Goal: Book appointment/travel/reservation

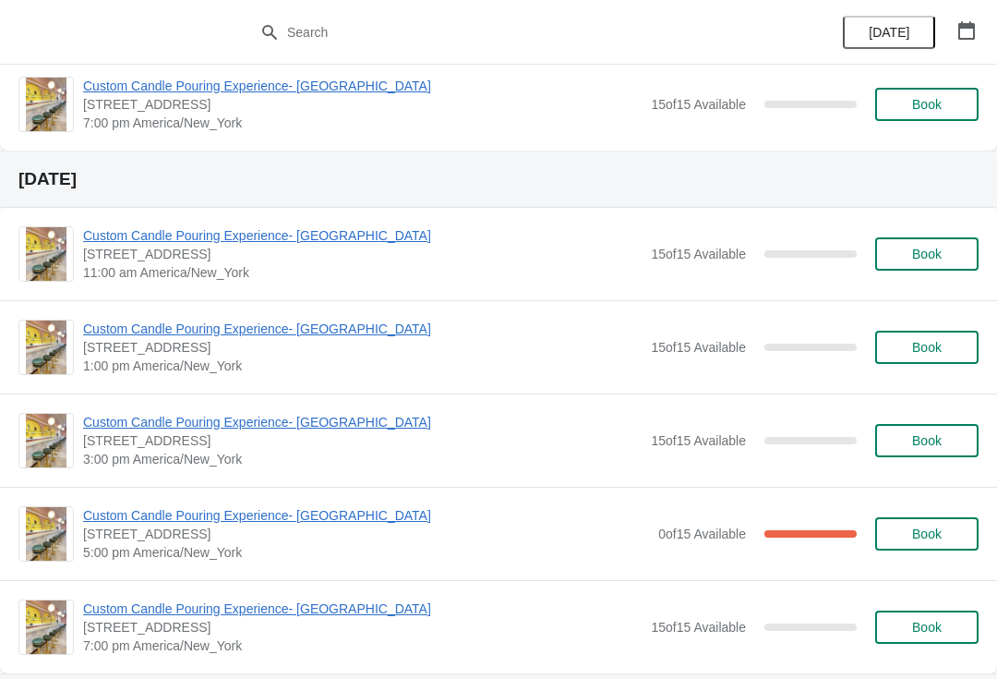
scroll to position [491, 0]
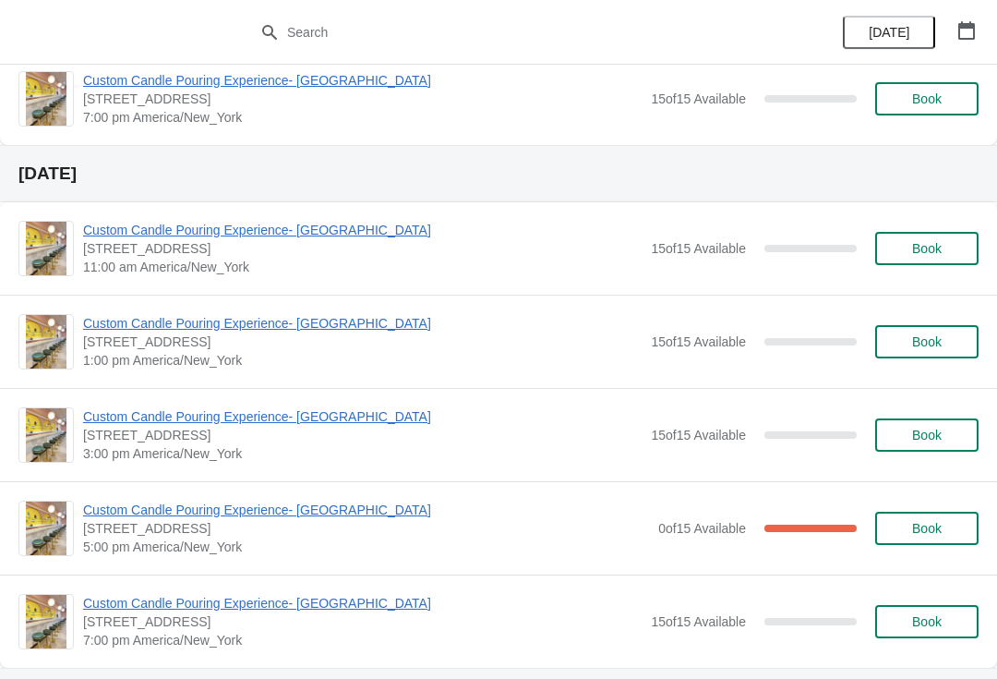
click at [949, 250] on span "Book" at bounding box center [927, 248] width 70 height 15
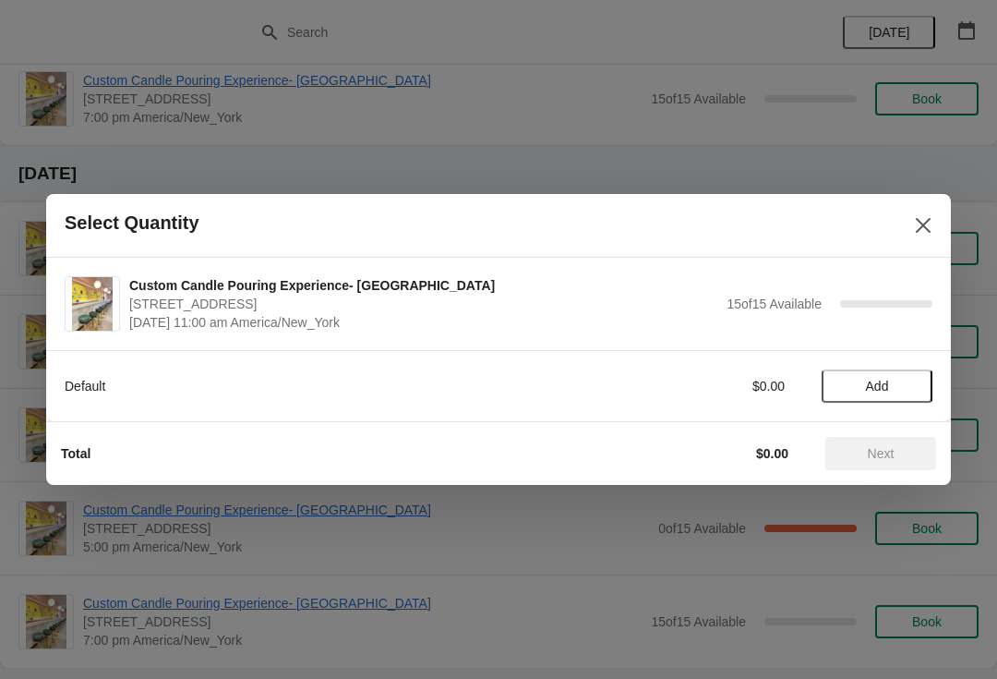
click at [894, 394] on button "Add" at bounding box center [877, 385] width 111 height 33
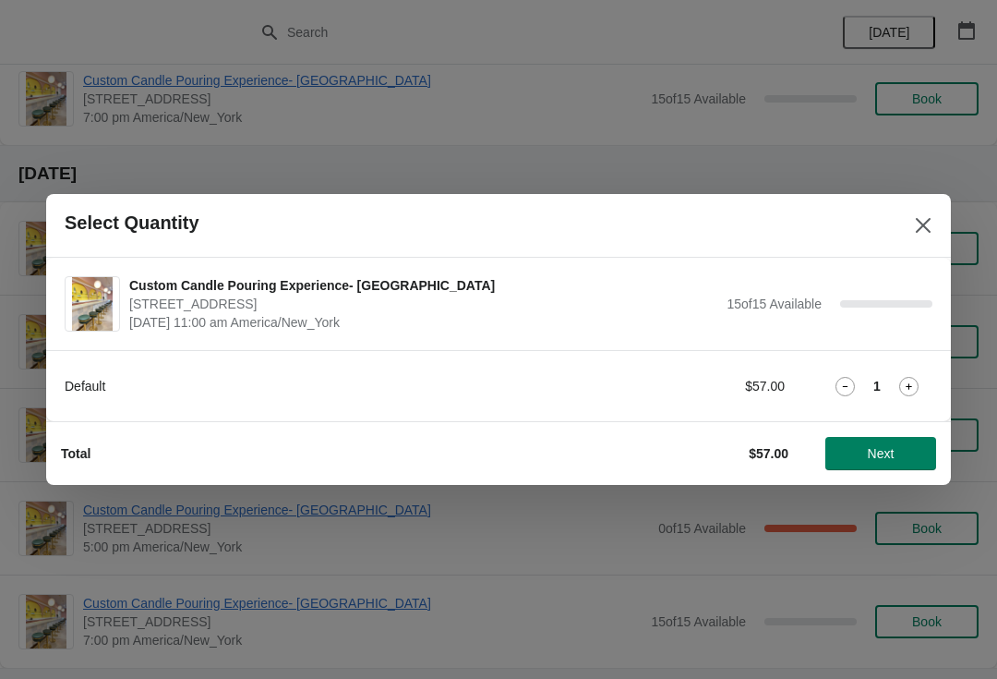
click at [916, 391] on icon at bounding box center [909, 386] width 19 height 19
click at [908, 459] on span "Next" at bounding box center [880, 453] width 81 height 15
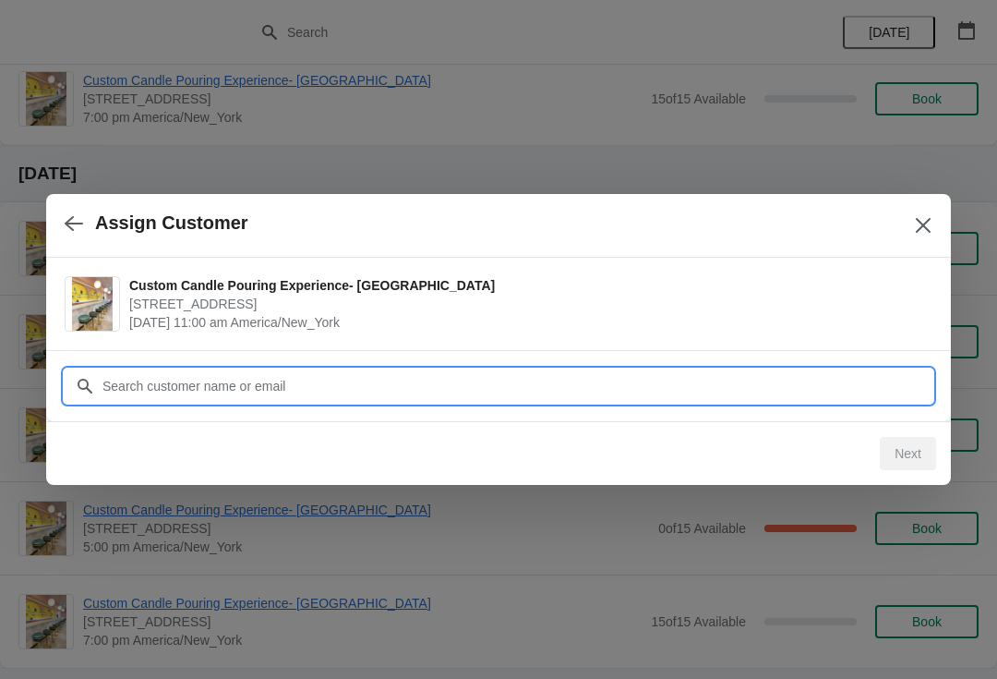
click at [890, 392] on input "Customer" at bounding box center [517, 385] width 831 height 33
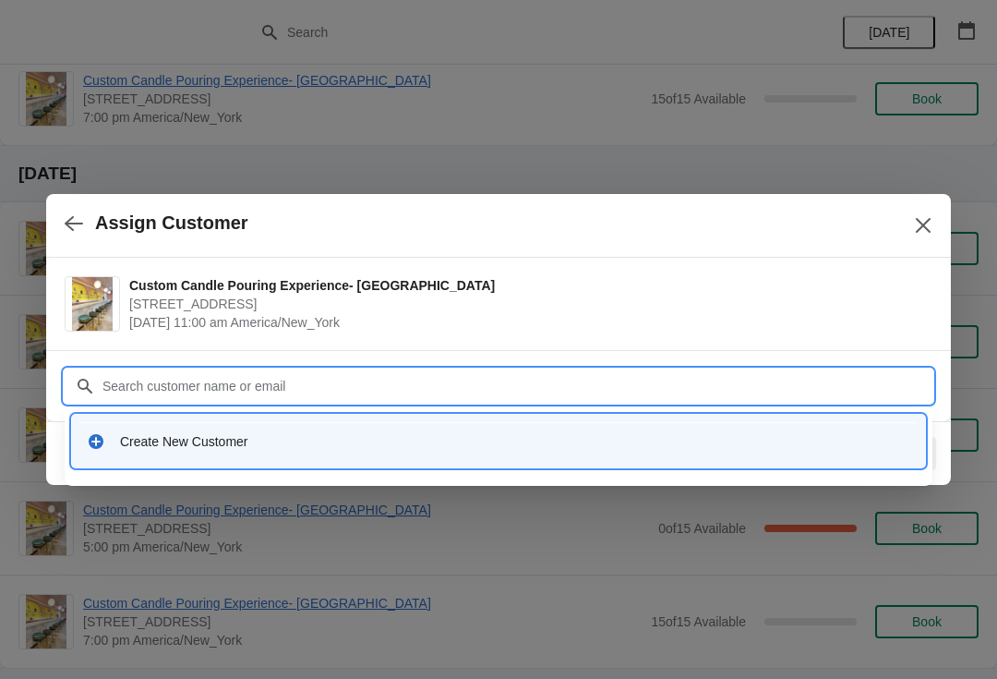
click at [670, 451] on div "Create New Customer" at bounding box center [498, 441] width 839 height 38
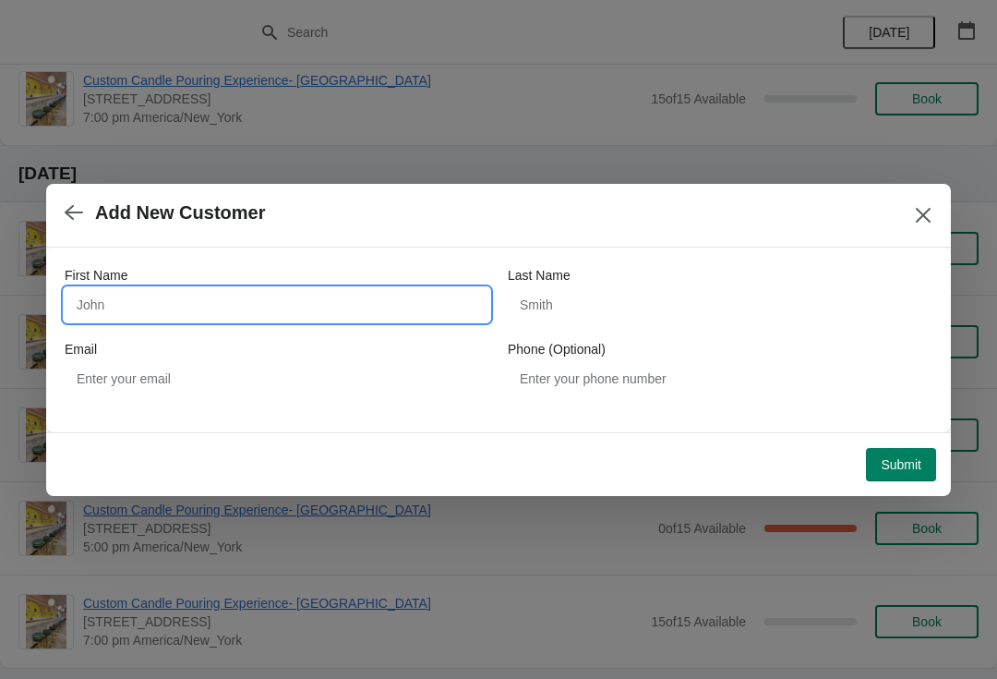
click at [405, 319] on input "First Name" at bounding box center [277, 304] width 425 height 33
type input "S"
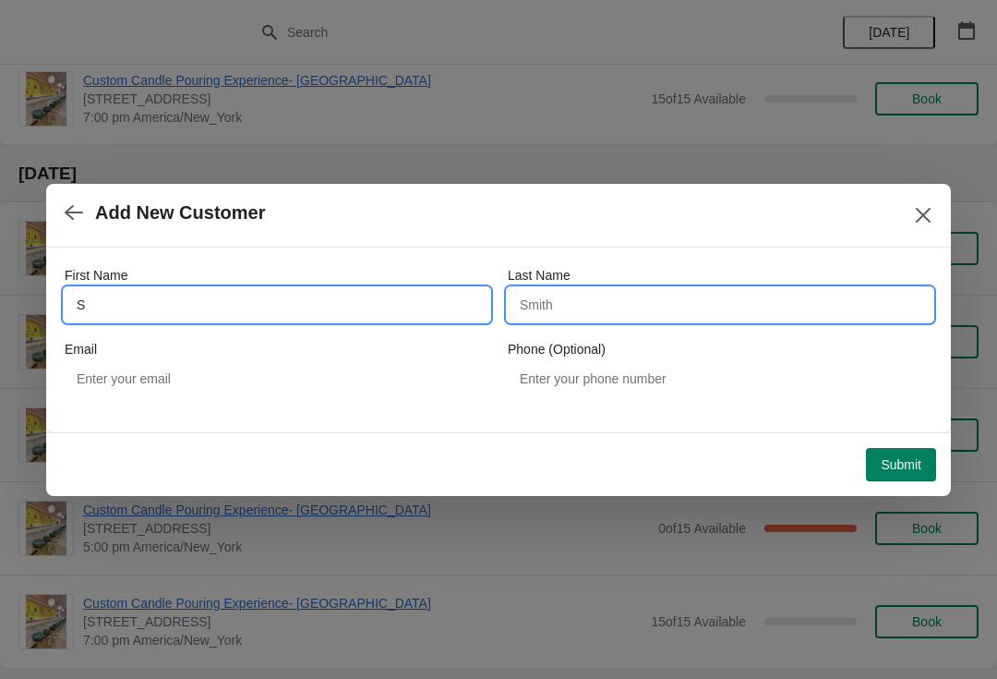
click at [550, 314] on input "Last Name" at bounding box center [720, 304] width 425 height 33
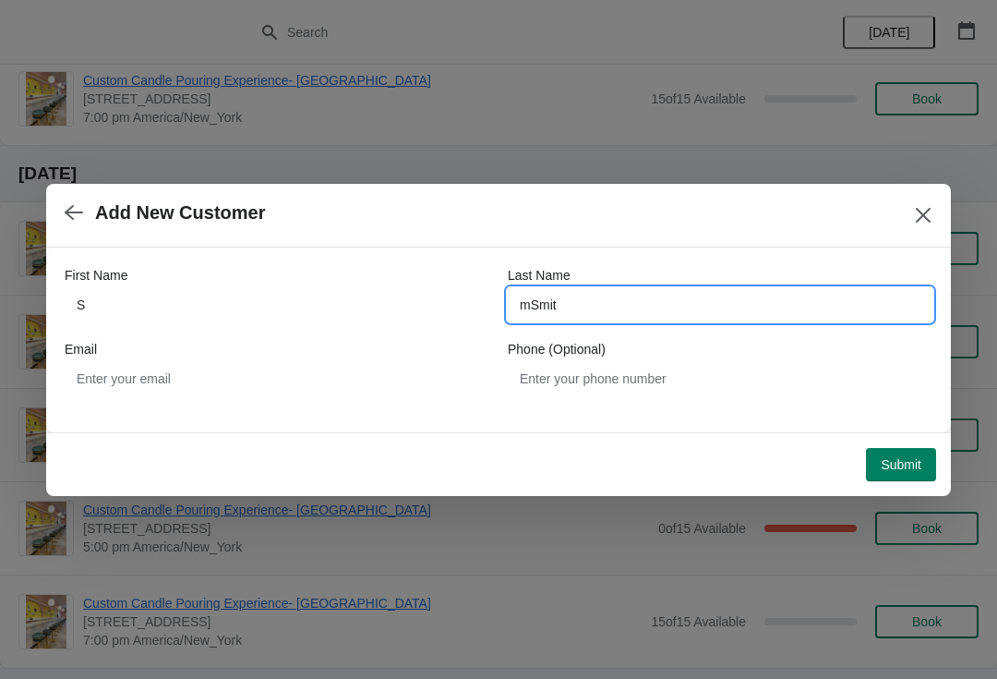
type input "mSmit"
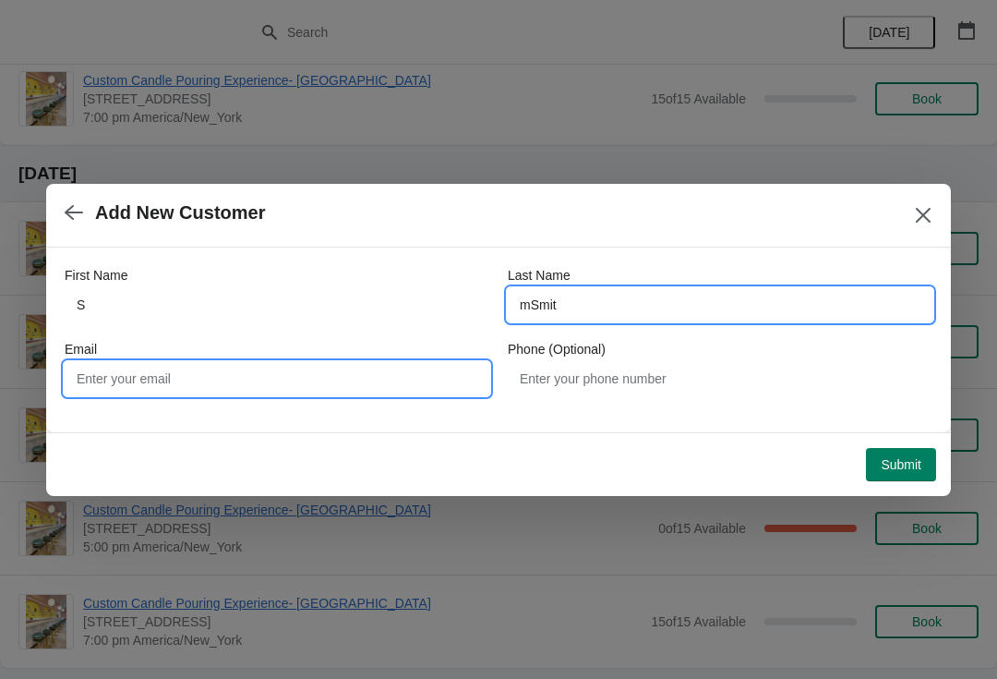
click at [161, 388] on input "Email" at bounding box center [277, 378] width 425 height 33
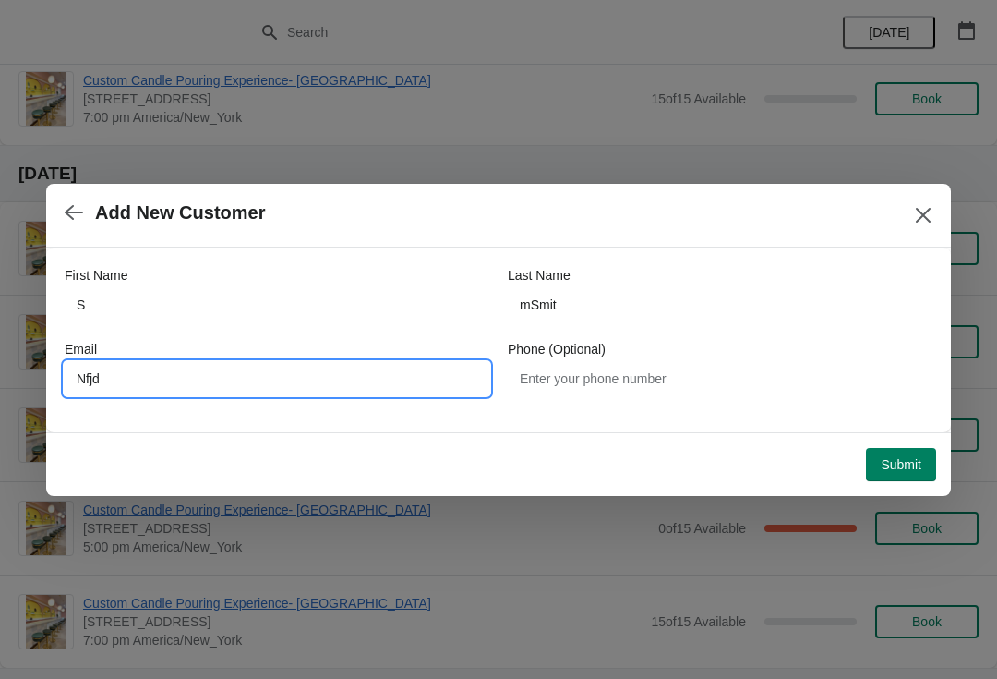
type input "Nfjd"
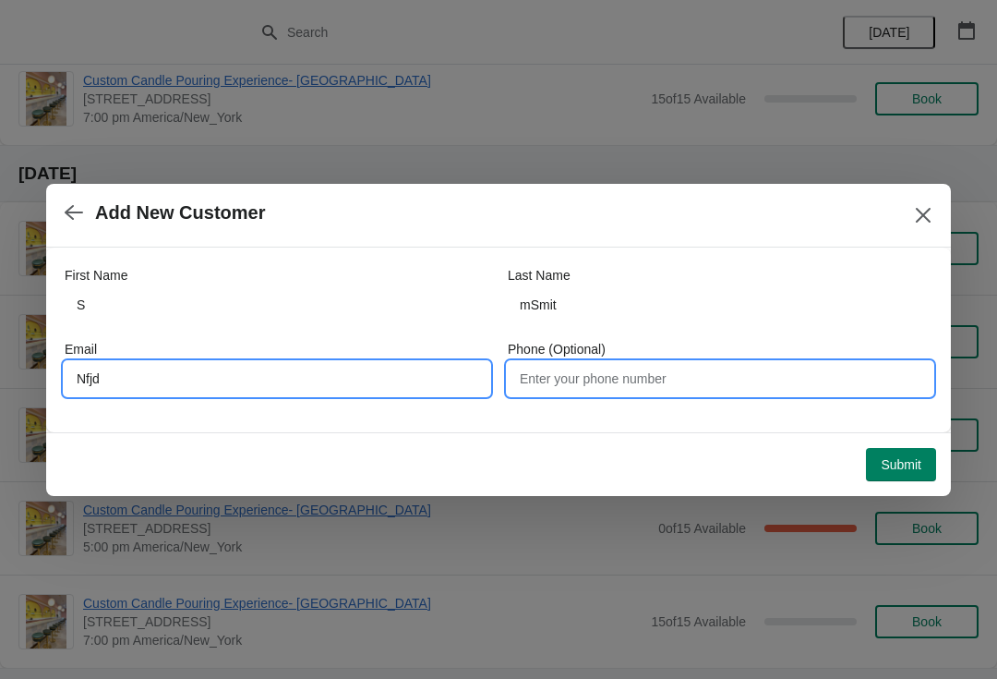
click at [749, 385] on input "Phone (Optional)" at bounding box center [720, 378] width 425 height 33
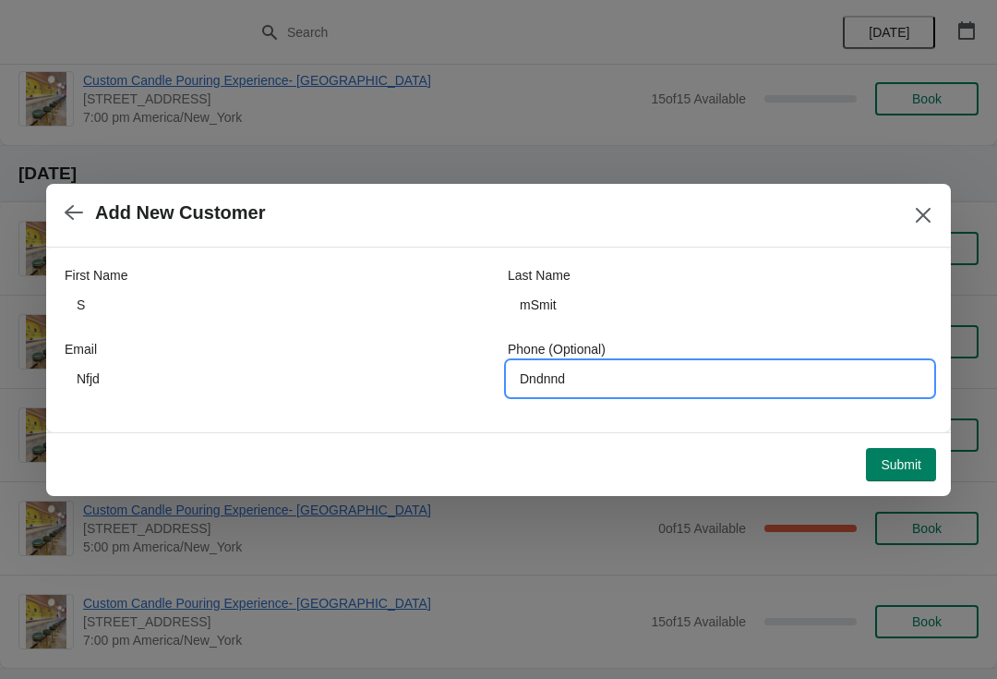
type input "Dndnnd"
click at [903, 478] on button "Submit" at bounding box center [901, 464] width 70 height 33
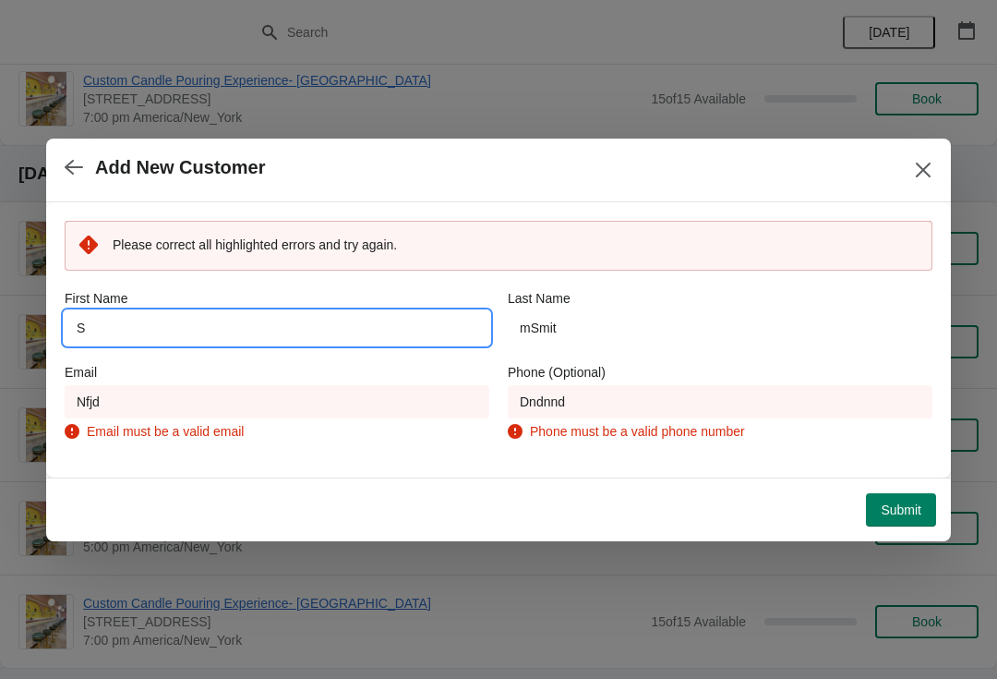
click at [432, 344] on input "S" at bounding box center [277, 327] width 425 height 33
type input "[PERSON_NAME]"
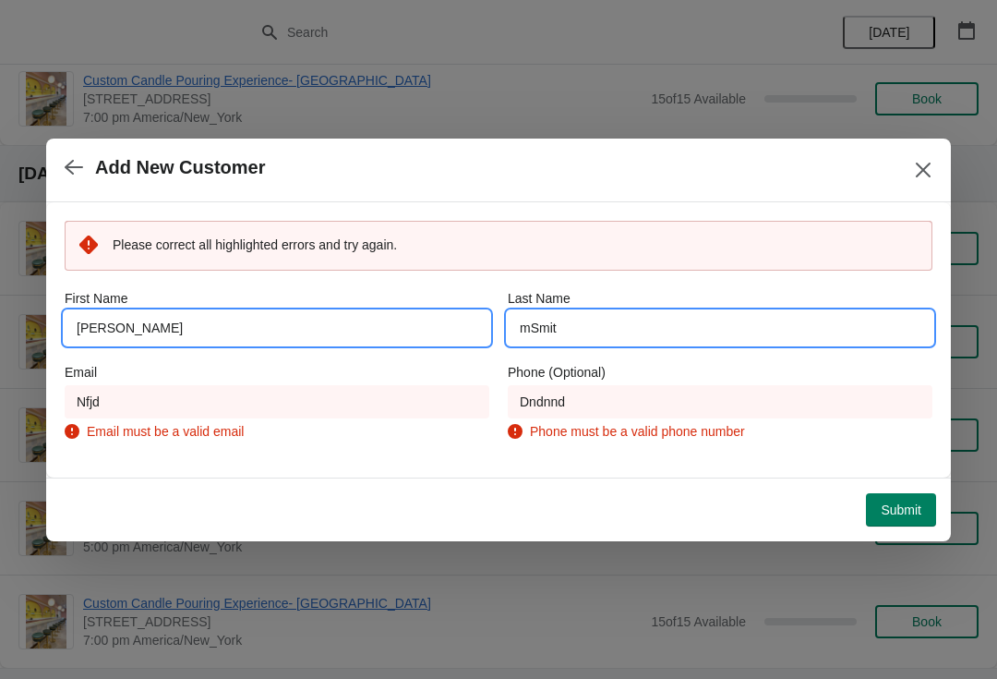
click at [654, 341] on input "mSmit" at bounding box center [720, 327] width 425 height 33
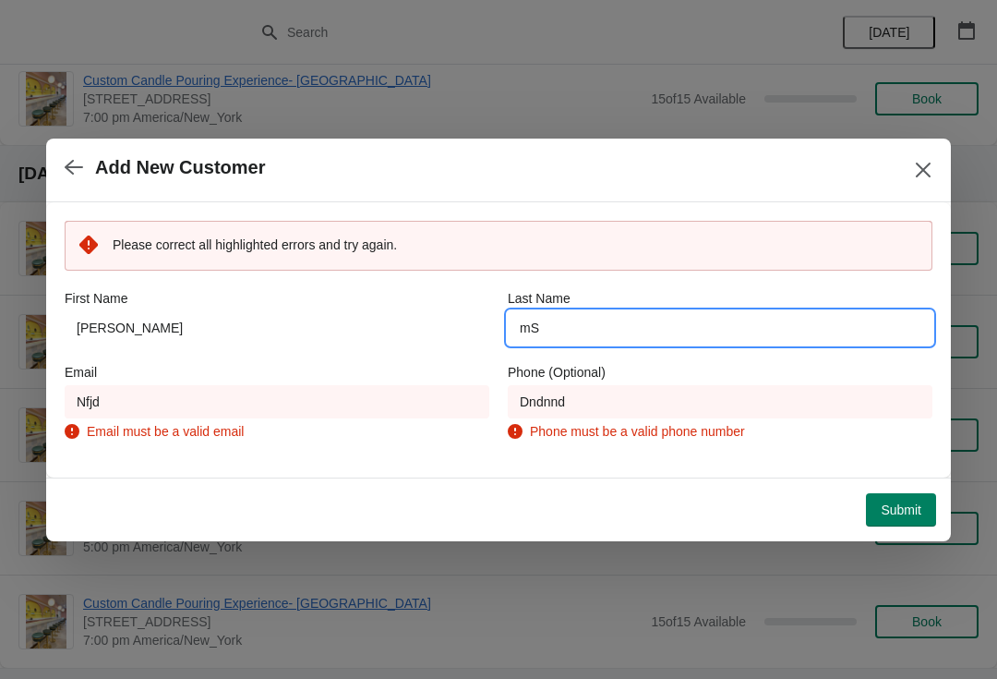
type input "m"
type input "[PERSON_NAME]"
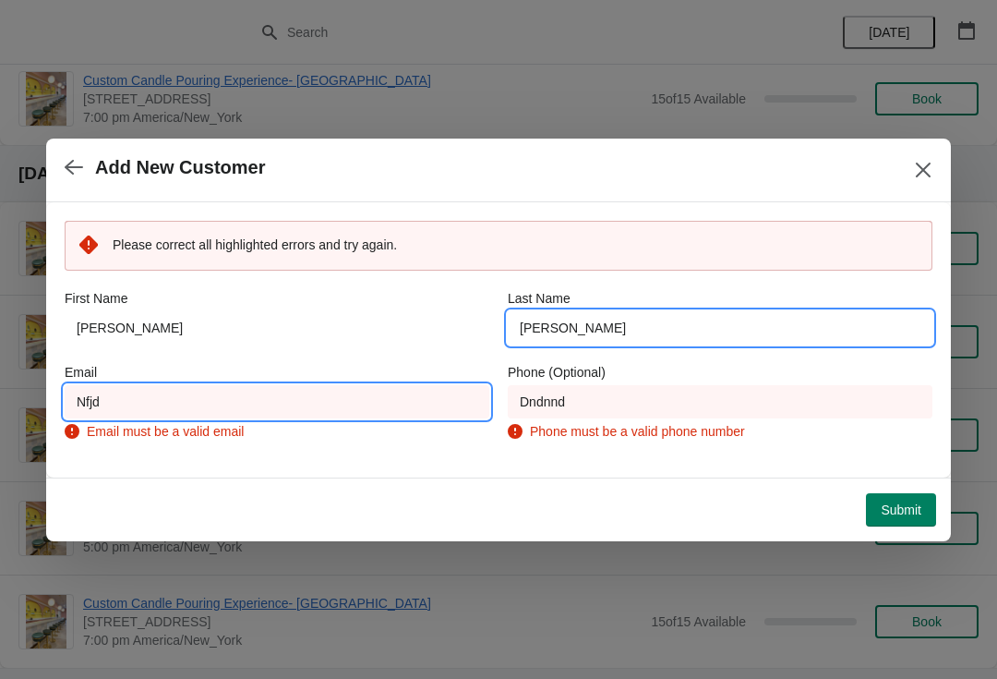
click at [208, 414] on input "Nfjd" at bounding box center [277, 401] width 425 height 33
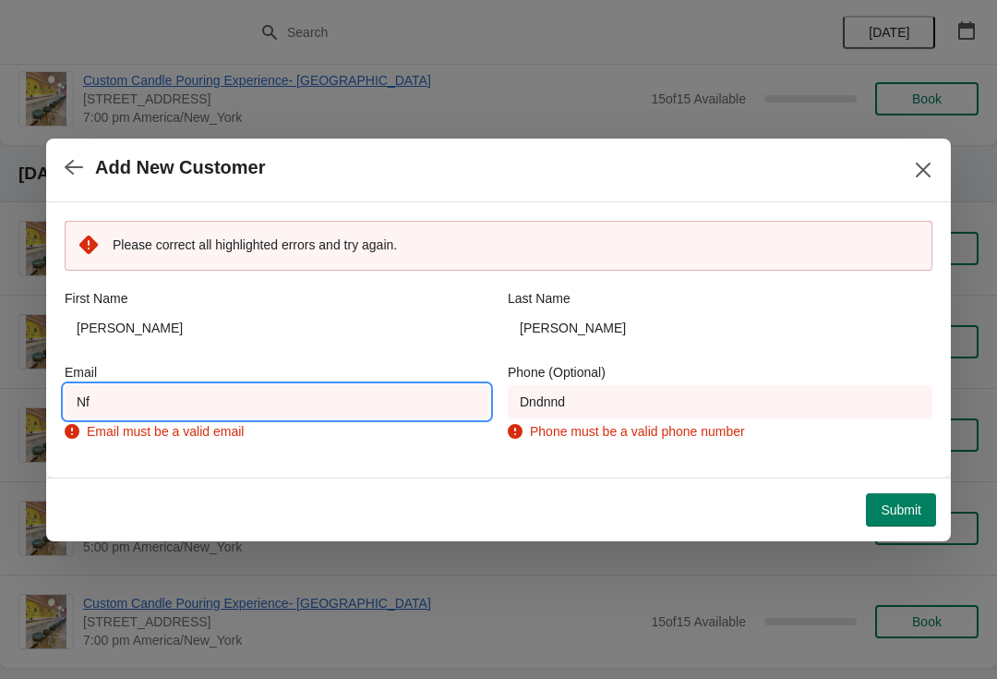
type input "N"
click at [200, 415] on input "[PERSON_NAME]" at bounding box center [277, 401] width 425 height 33
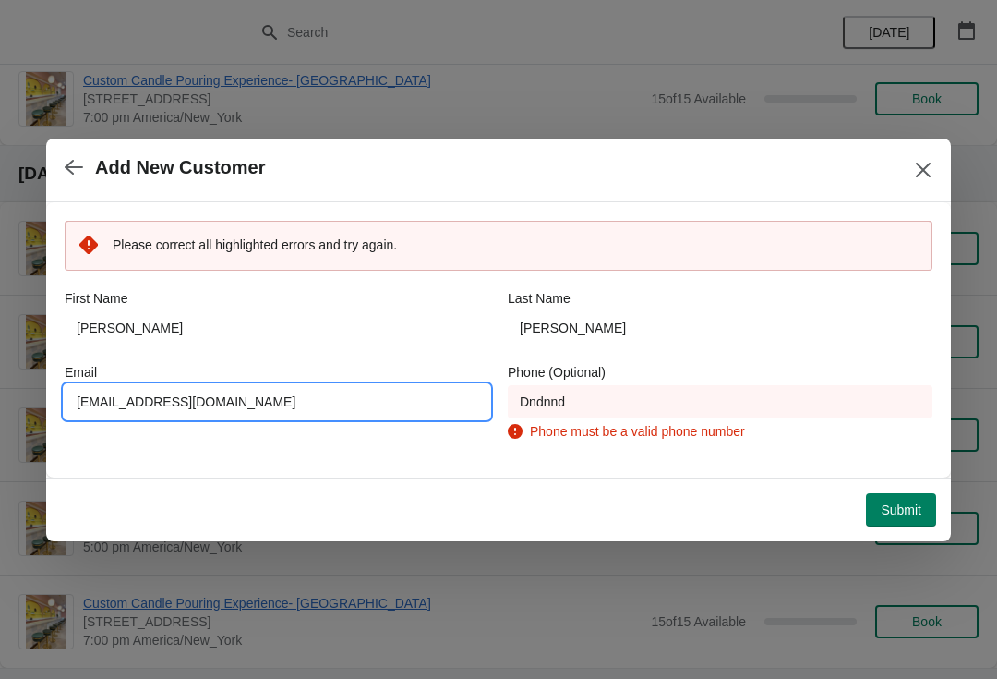
type input "[EMAIL_ADDRESS][DOMAIN_NAME]"
click at [540, 417] on input "Dndnnd" at bounding box center [720, 401] width 425 height 33
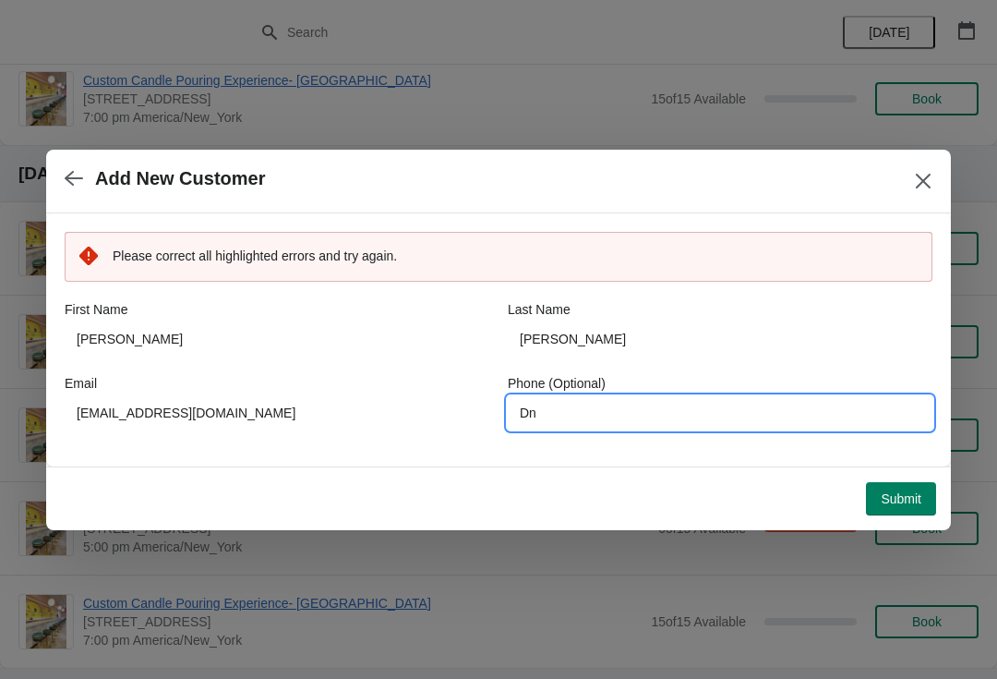
type input "D"
click at [914, 506] on span "Submit" at bounding box center [901, 498] width 41 height 15
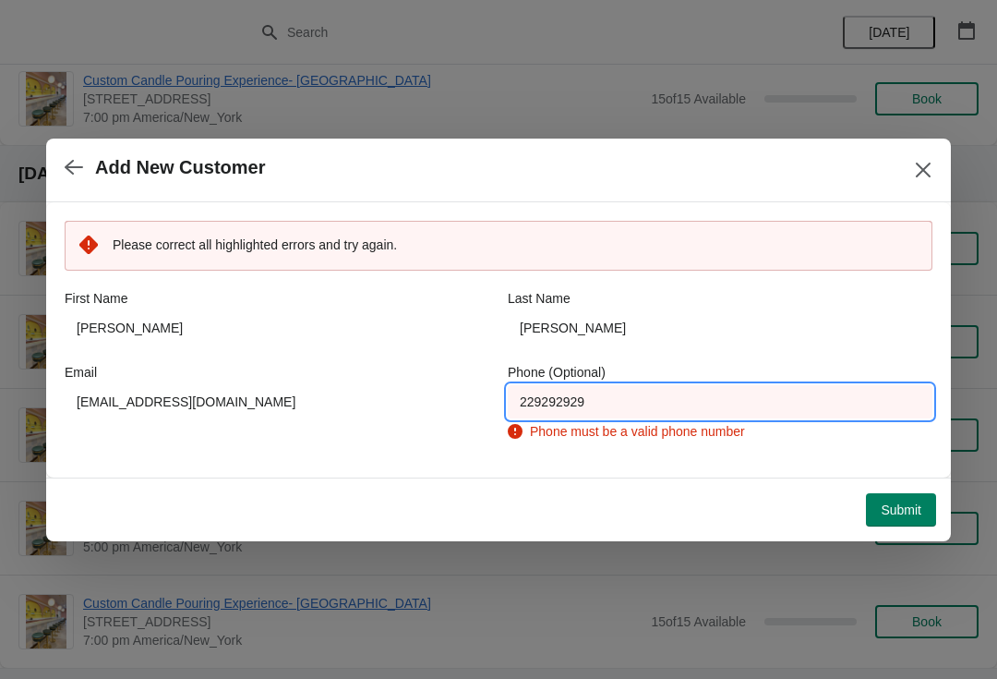
click at [678, 407] on input "229292929" at bounding box center [720, 401] width 425 height 33
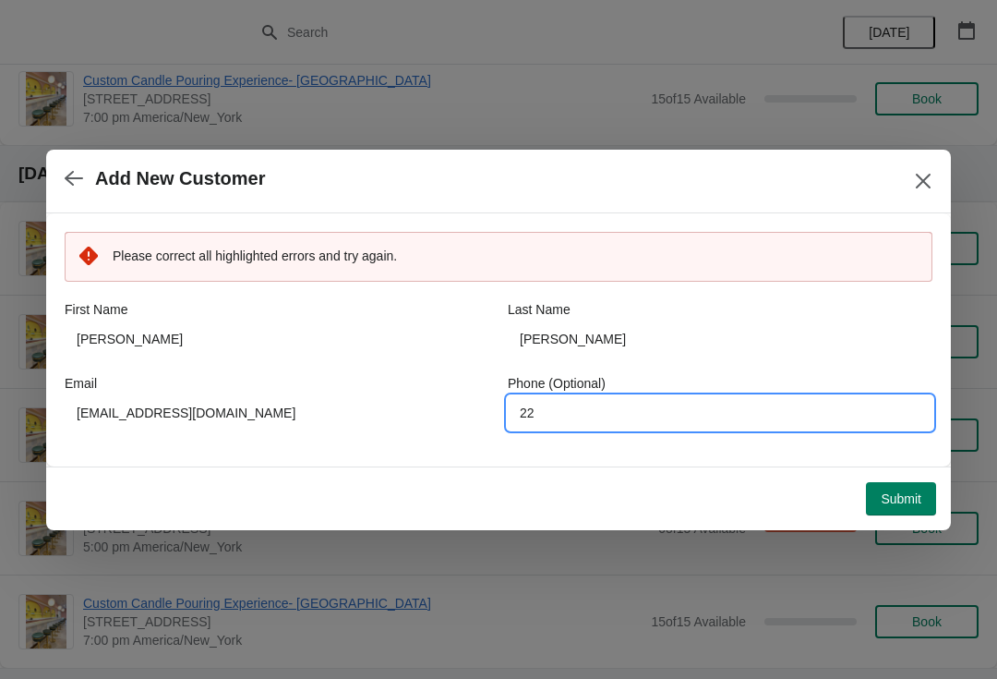
type input "2"
type input "3522627241"
click at [913, 492] on span "Submit" at bounding box center [901, 498] width 41 height 15
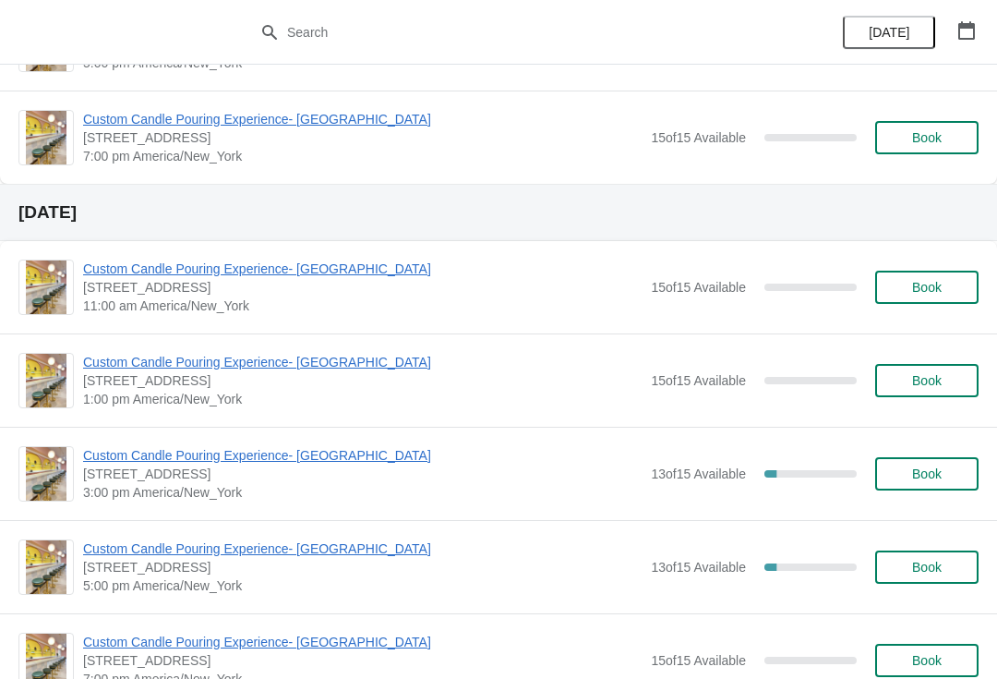
scroll to position [976, 0]
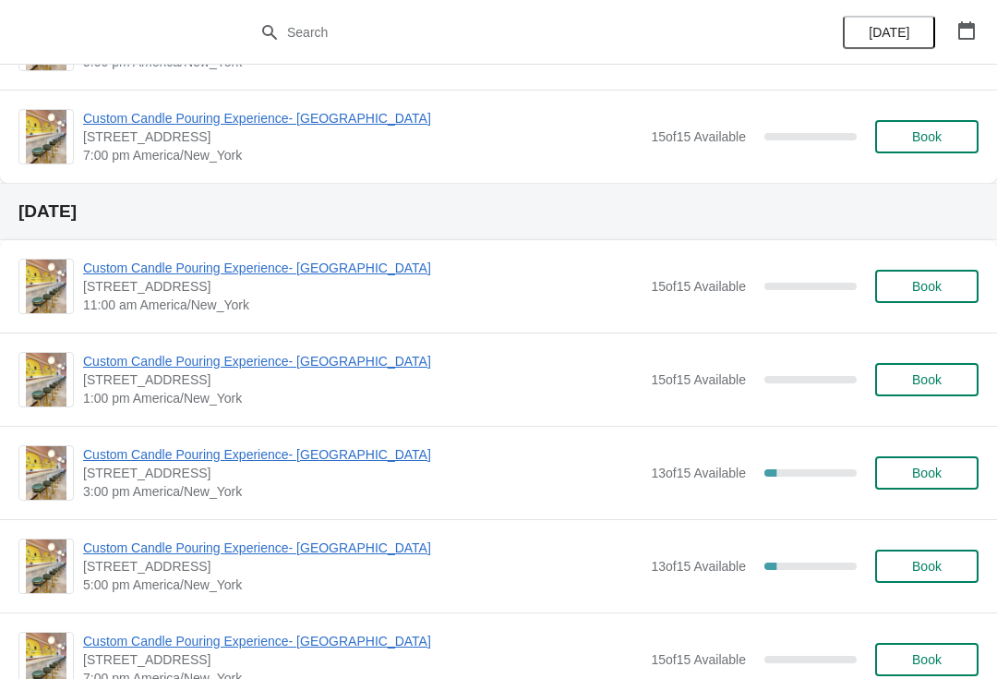
click at [945, 299] on button "Book" at bounding box center [927, 286] width 103 height 33
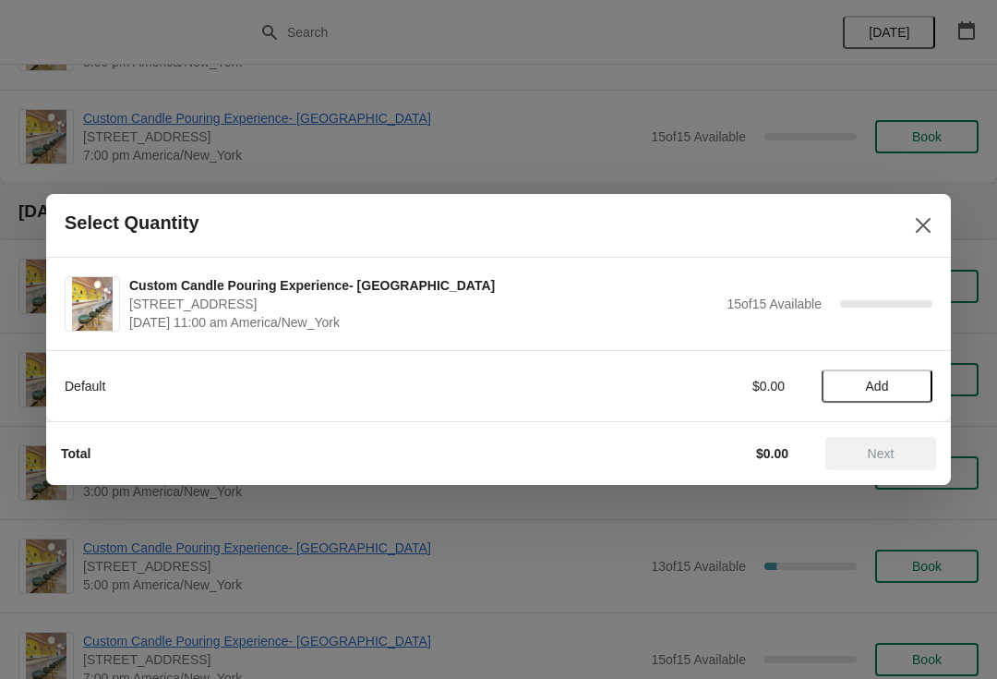
click at [867, 397] on button "Add" at bounding box center [877, 385] width 111 height 33
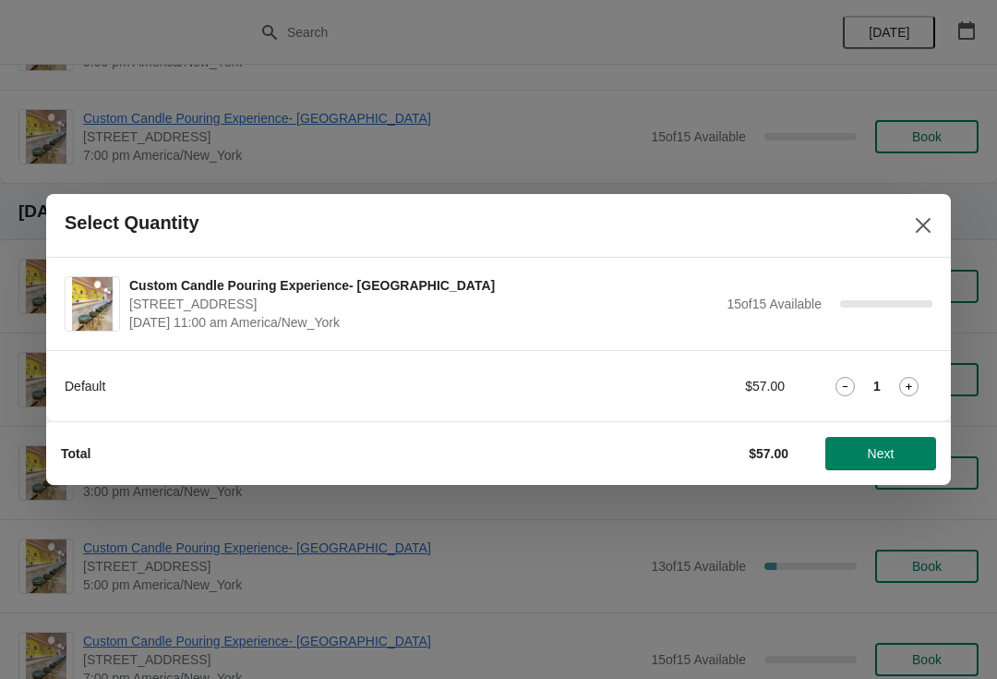
click at [852, 386] on icon at bounding box center [845, 386] width 19 height 19
click at [916, 220] on icon "Close" at bounding box center [923, 225] width 18 height 18
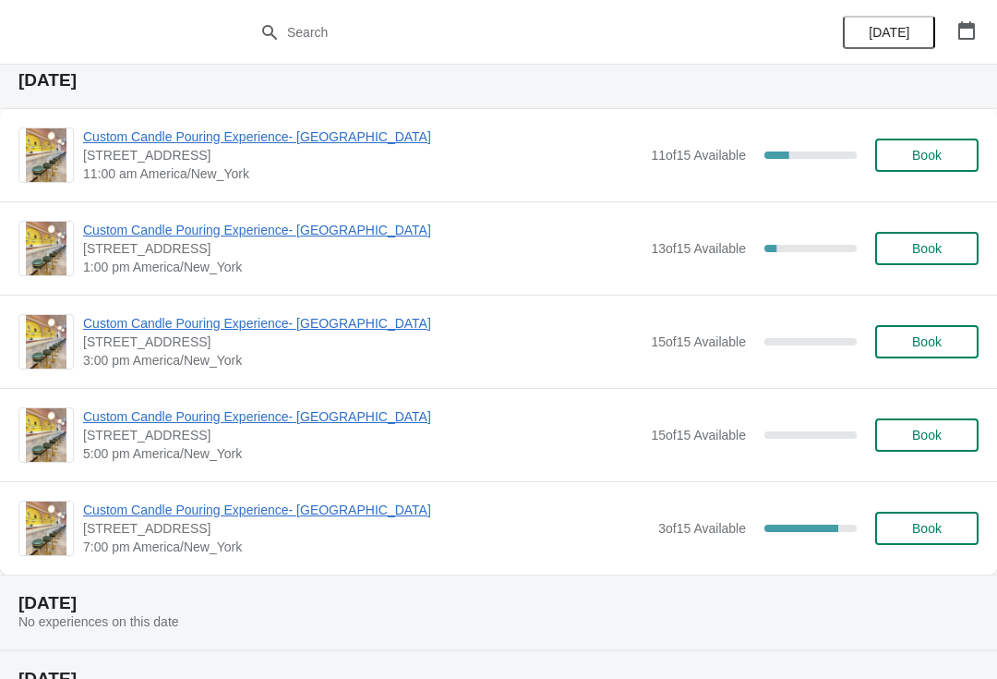
scroll to position [2152, 0]
click at [223, 224] on span "Custom Candle Pouring Experience- [GEOGRAPHIC_DATA]" at bounding box center [362, 231] width 559 height 18
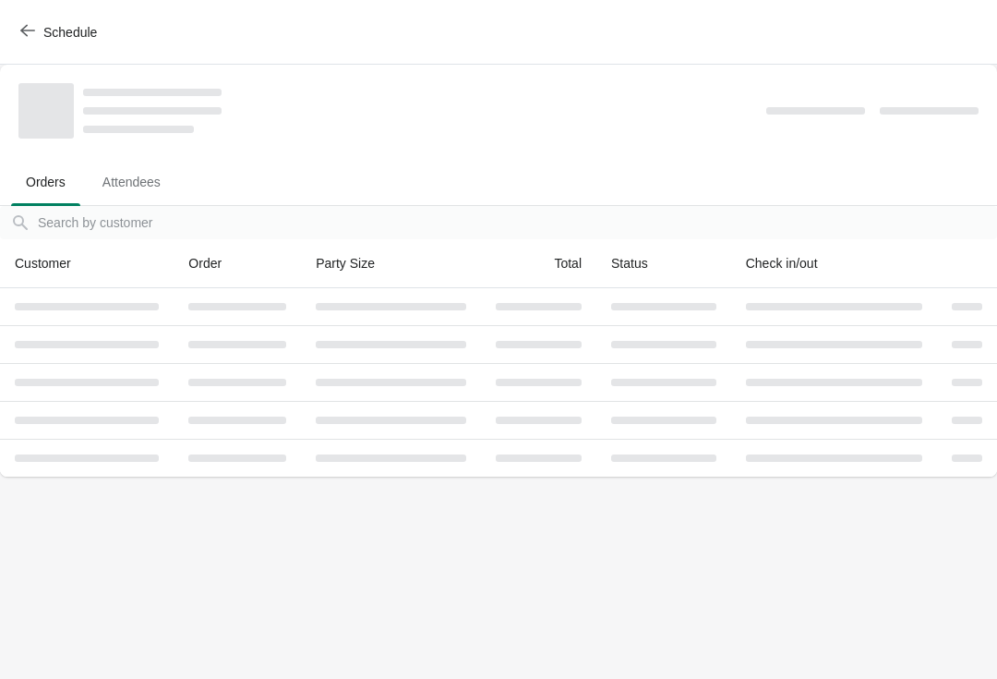
scroll to position [0, 0]
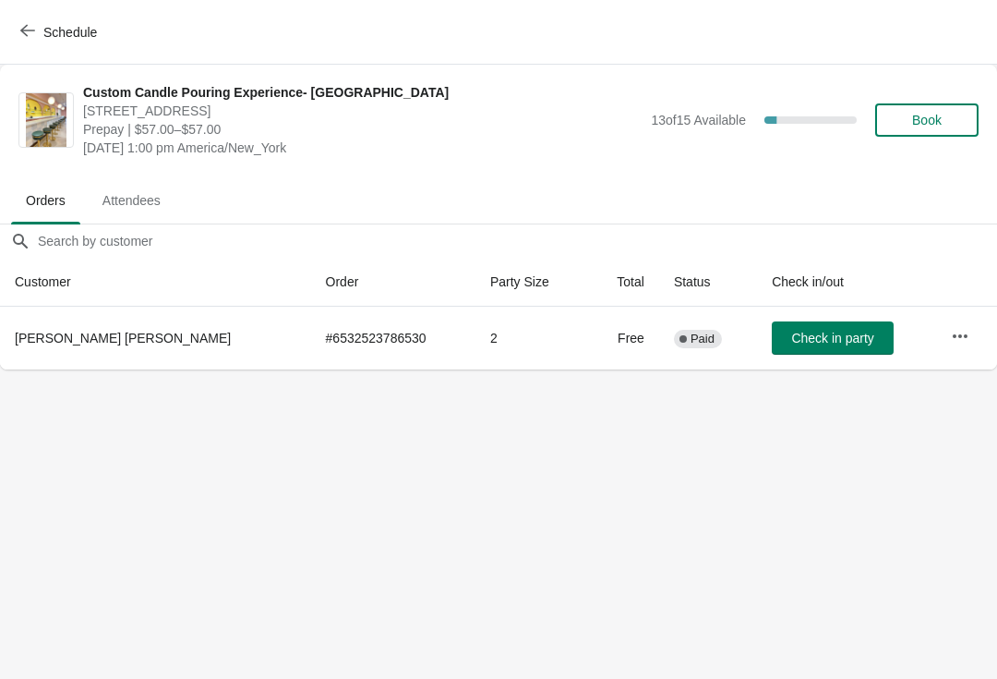
click at [944, 352] on button "button" at bounding box center [960, 336] width 33 height 33
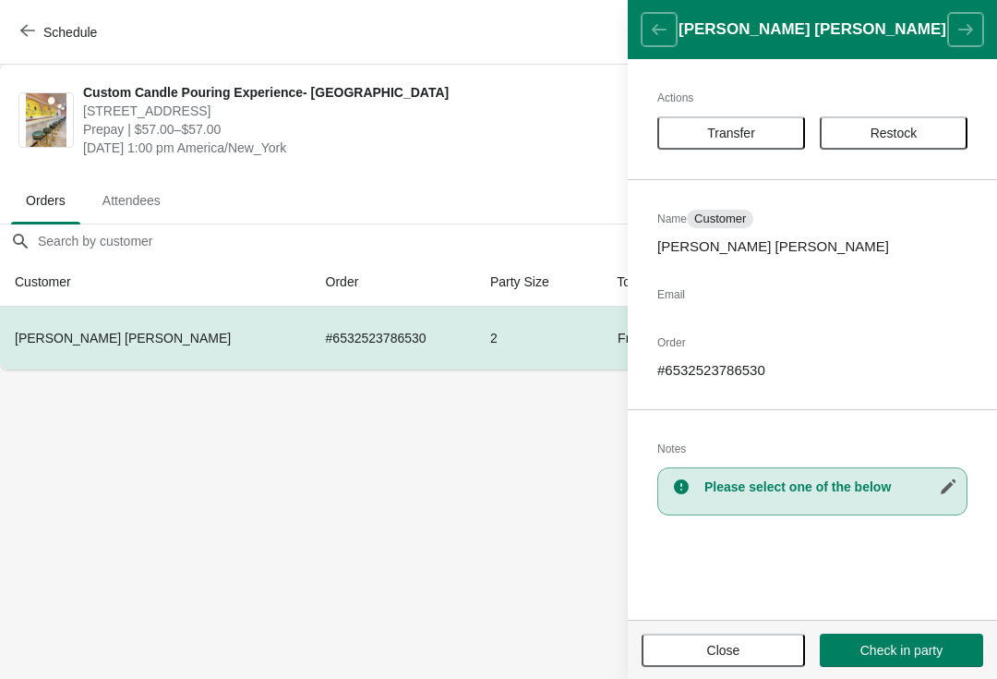
click at [762, 138] on span "Transfer" at bounding box center [731, 133] width 115 height 15
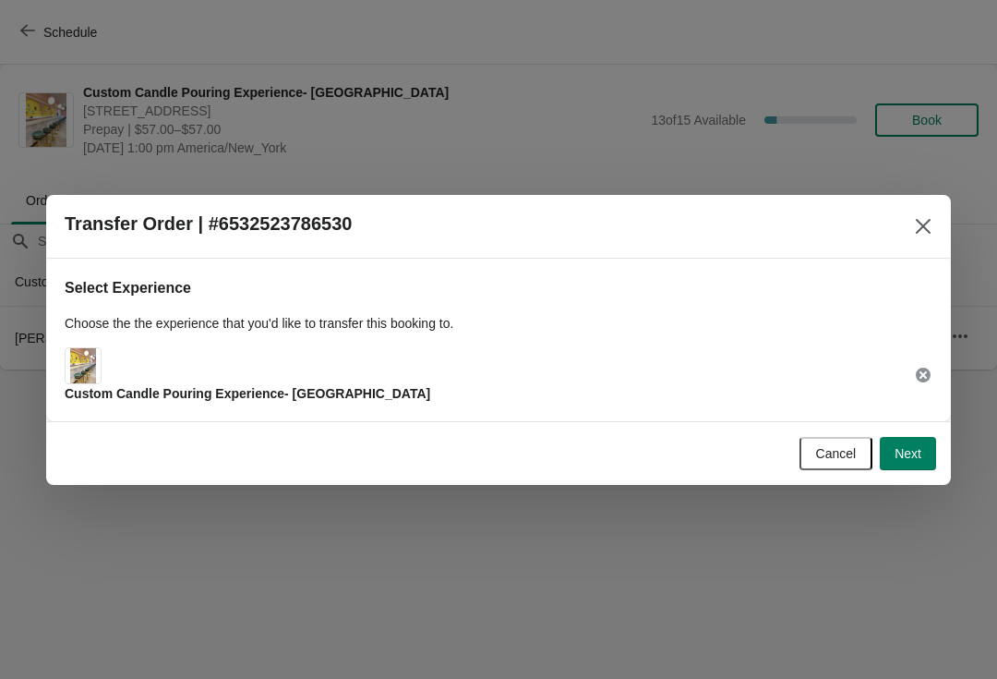
click at [913, 462] on button "Next" at bounding box center [908, 453] width 56 height 33
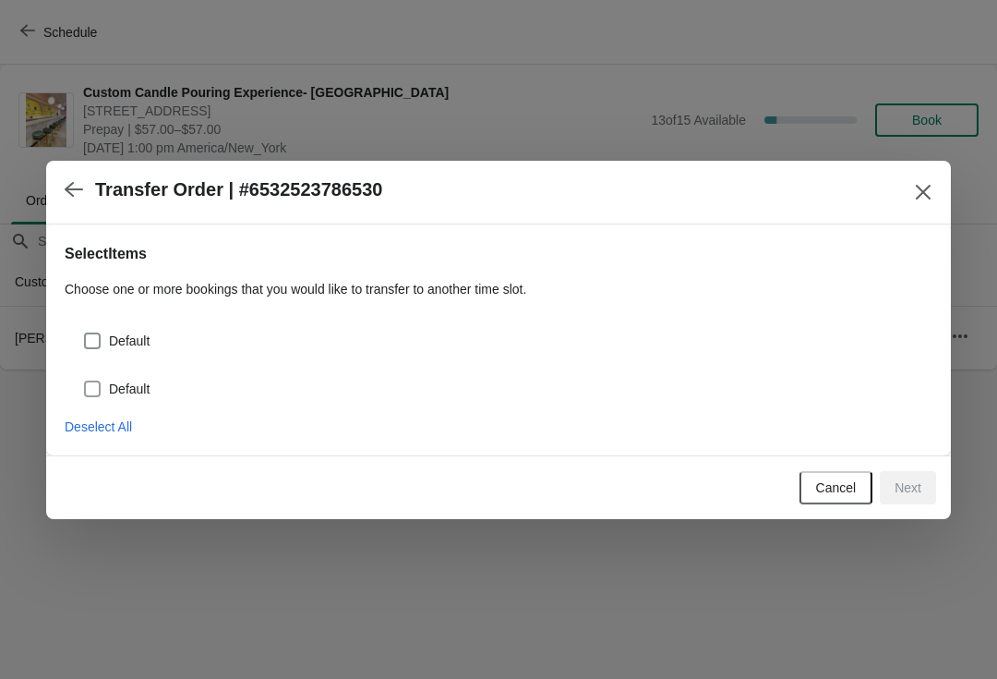
click at [99, 390] on span at bounding box center [92, 389] width 17 height 17
click at [85, 381] on input "Default" at bounding box center [84, 381] width 1 height 1
checkbox input "true"
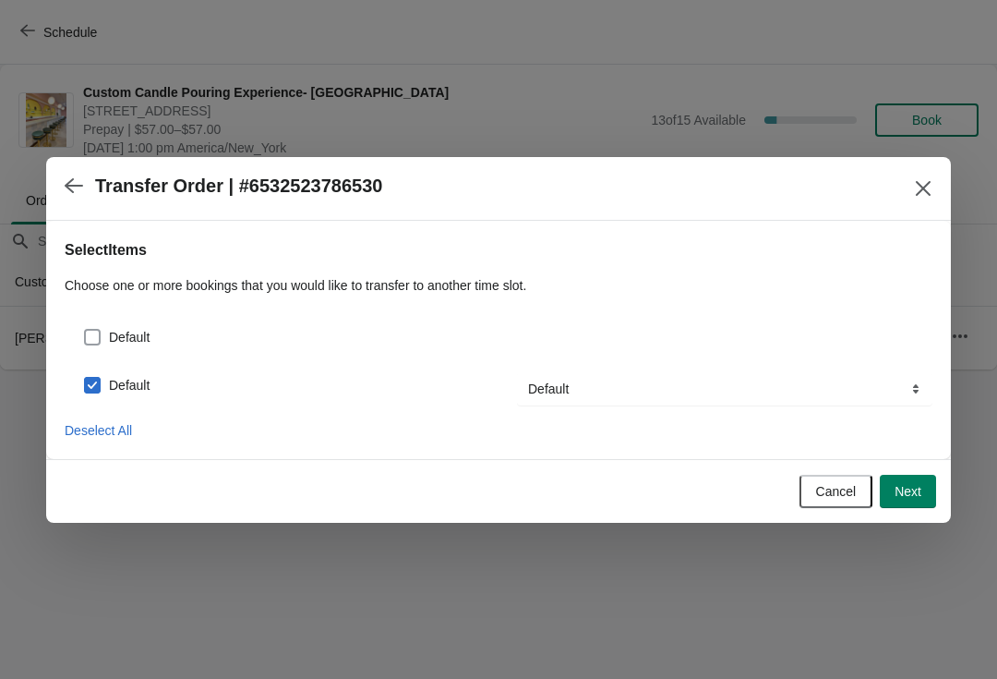
click at [99, 342] on span at bounding box center [92, 337] width 17 height 17
click at [85, 330] on input "Default" at bounding box center [84, 329] width 1 height 1
checkbox input "true"
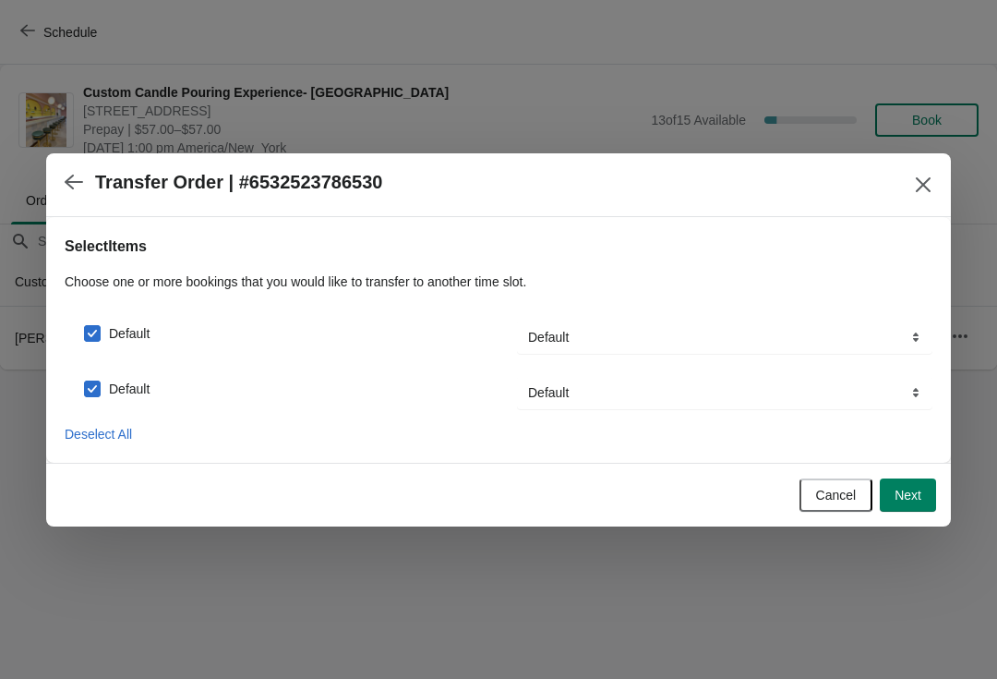
click at [925, 497] on button "Next" at bounding box center [908, 494] width 56 height 33
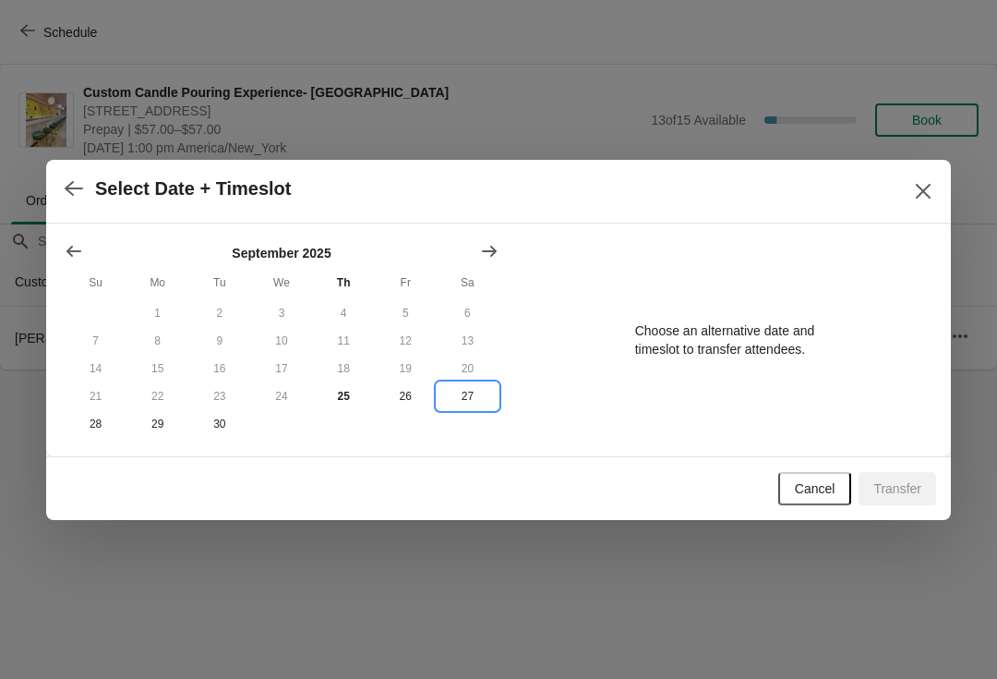
click at [467, 408] on button "27" at bounding box center [468, 396] width 62 height 28
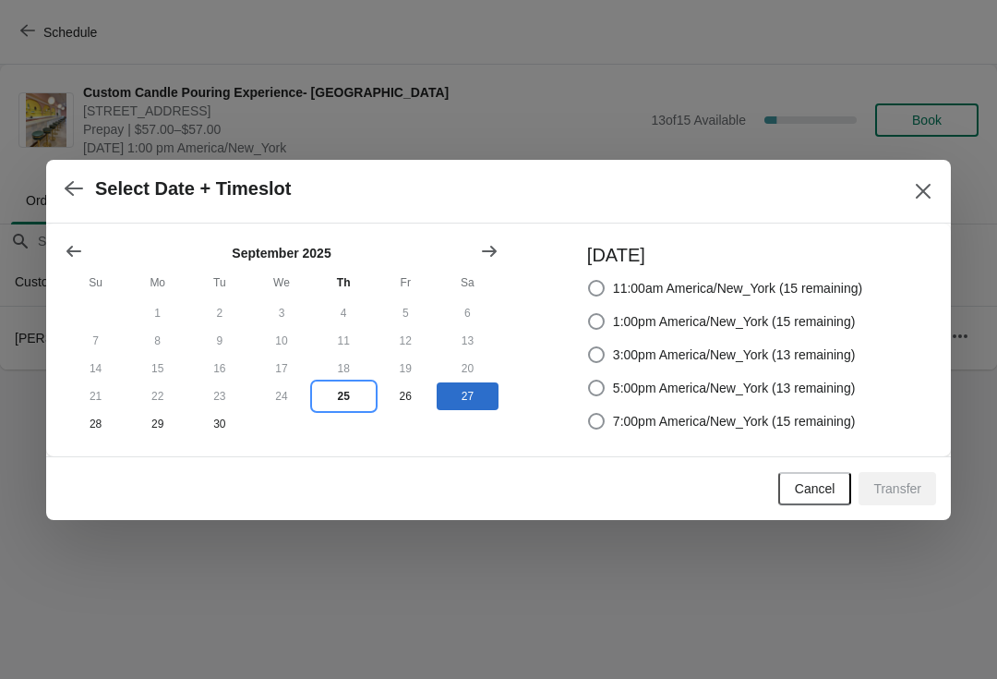
click at [350, 394] on button "25" at bounding box center [344, 396] width 62 height 28
click at [498, 263] on button "Show next month, October 2025" at bounding box center [489, 251] width 33 height 33
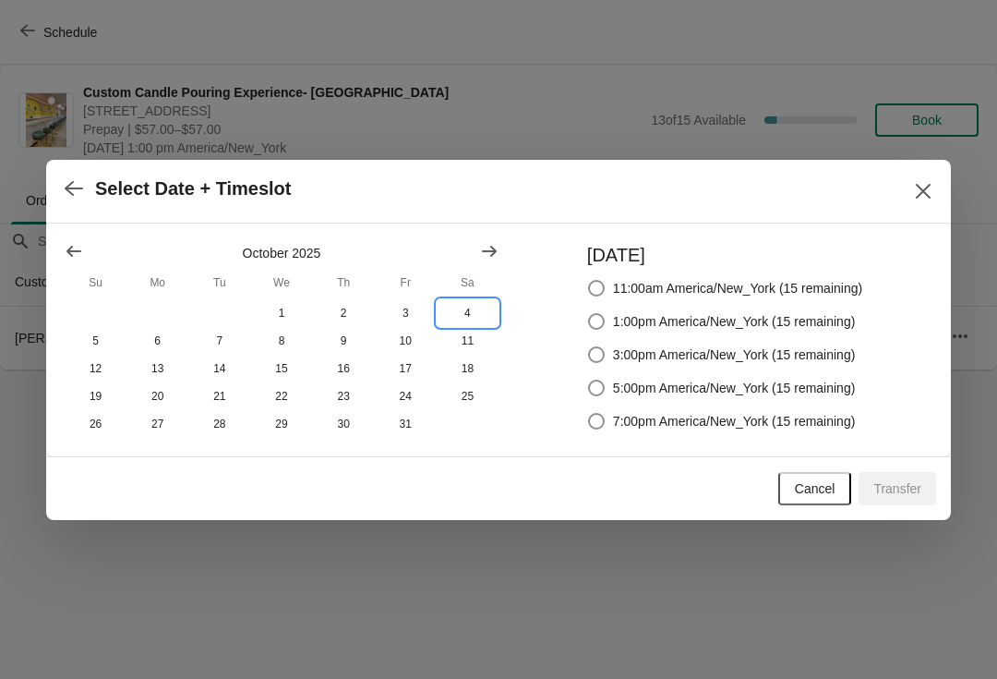
click at [478, 314] on button "4" at bounding box center [468, 313] width 62 height 28
click at [925, 187] on icon "Close" at bounding box center [923, 190] width 15 height 15
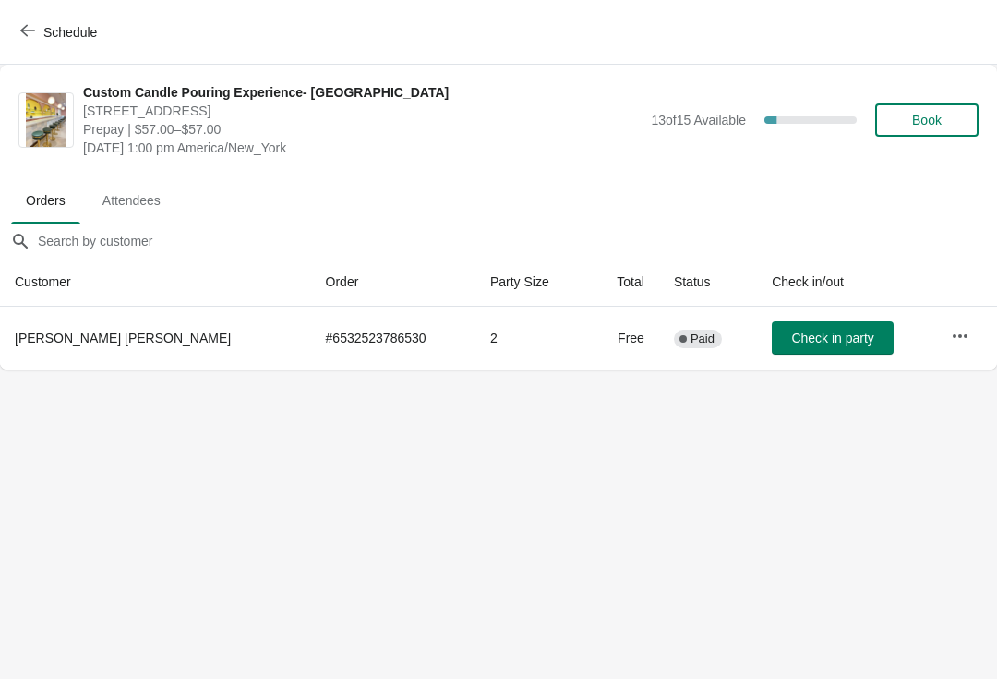
click at [32, 36] on icon "button" at bounding box center [27, 30] width 15 height 15
